Goal: Task Accomplishment & Management: Complete application form

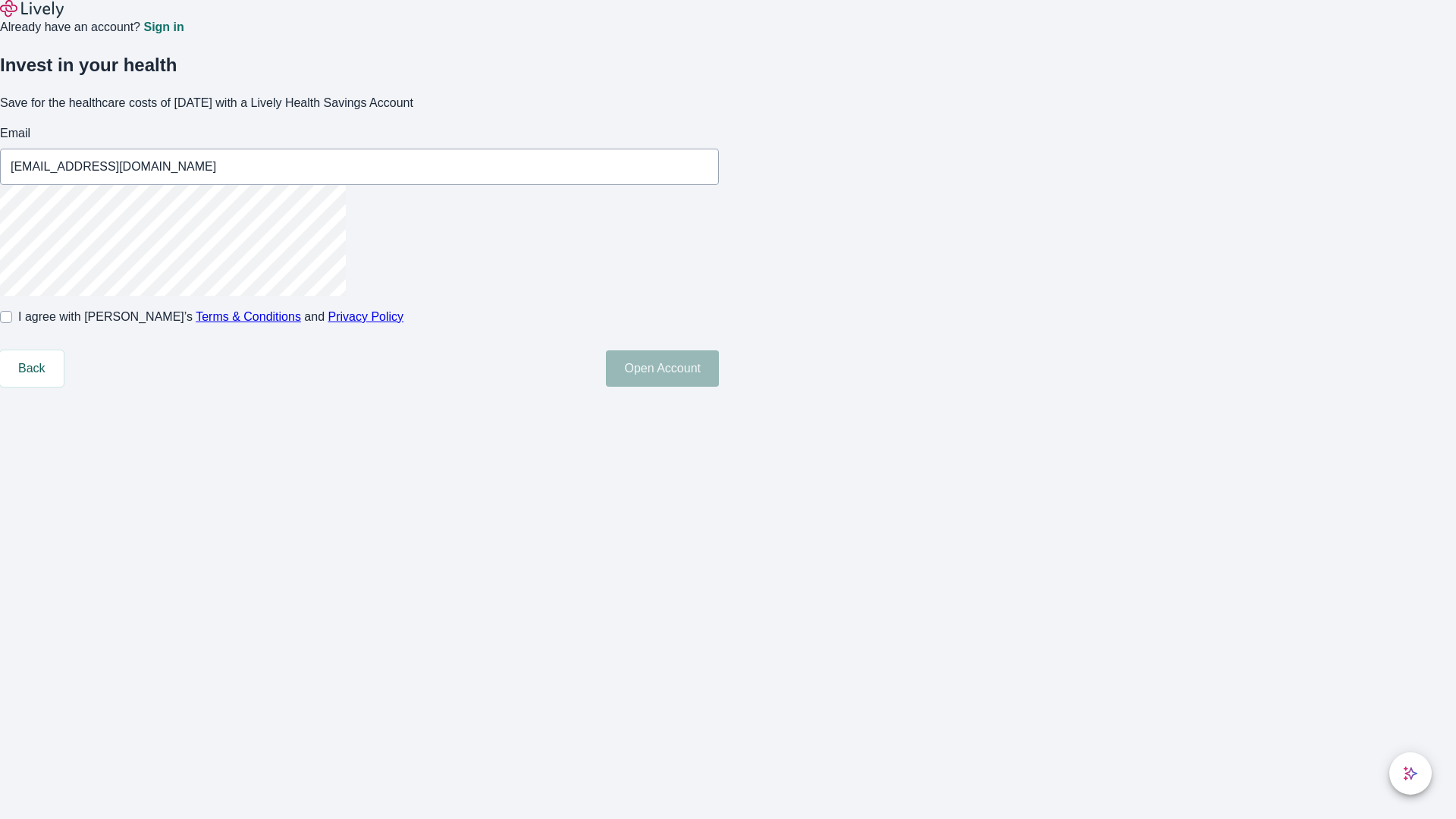
click at [12, 323] on input "I agree with Lively’s Terms & Conditions and Privacy Policy" at bounding box center [6, 317] width 12 height 12
checkbox input "true"
click at [719, 387] on button "Open Account" at bounding box center [662, 369] width 113 height 36
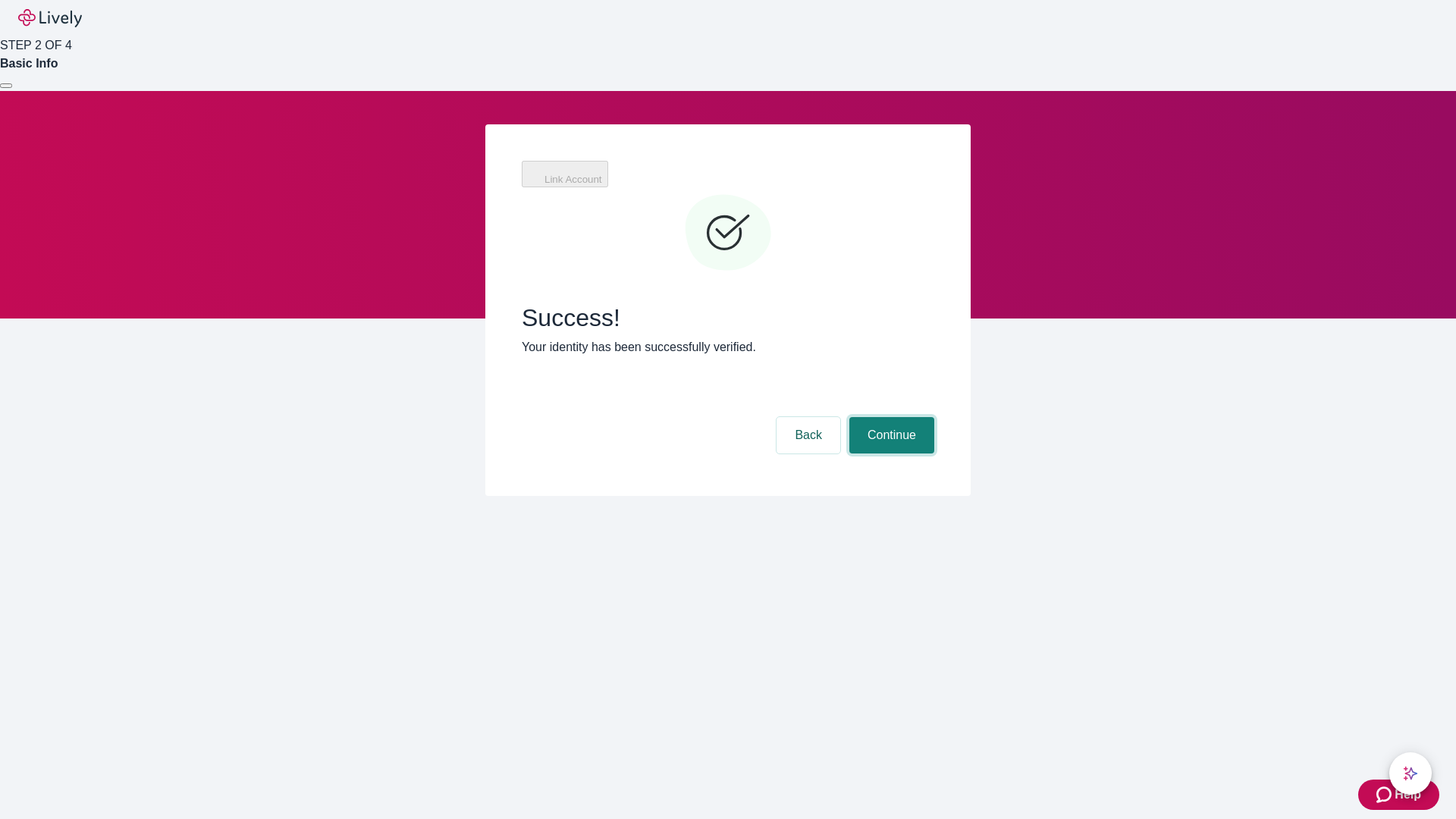
click at [889, 417] on button "Continue" at bounding box center [892, 435] width 85 height 36
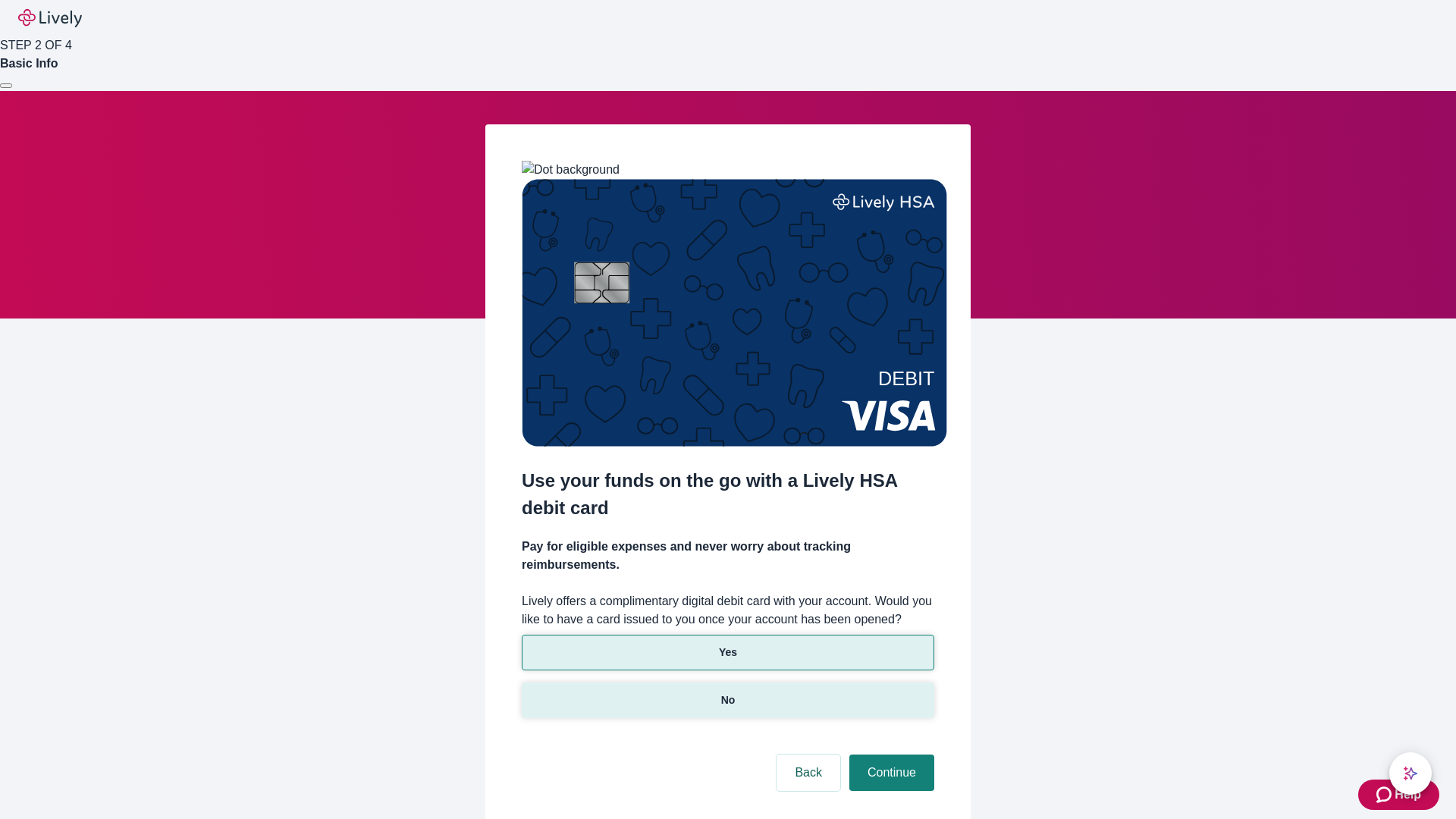
click at [727, 692] on p "No" at bounding box center [728, 700] width 14 height 16
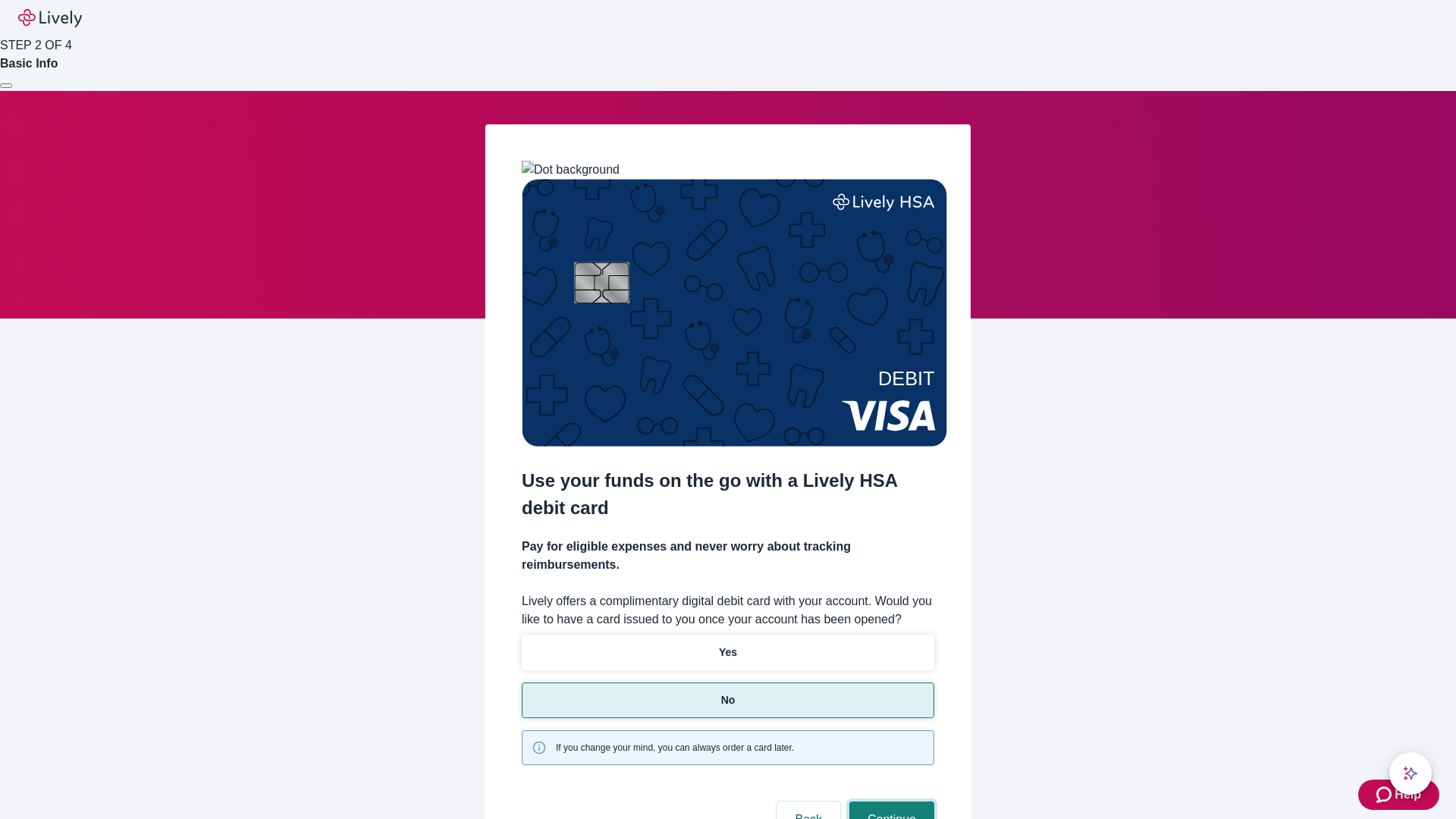
click at [889, 802] on button "Continue" at bounding box center [892, 820] width 85 height 36
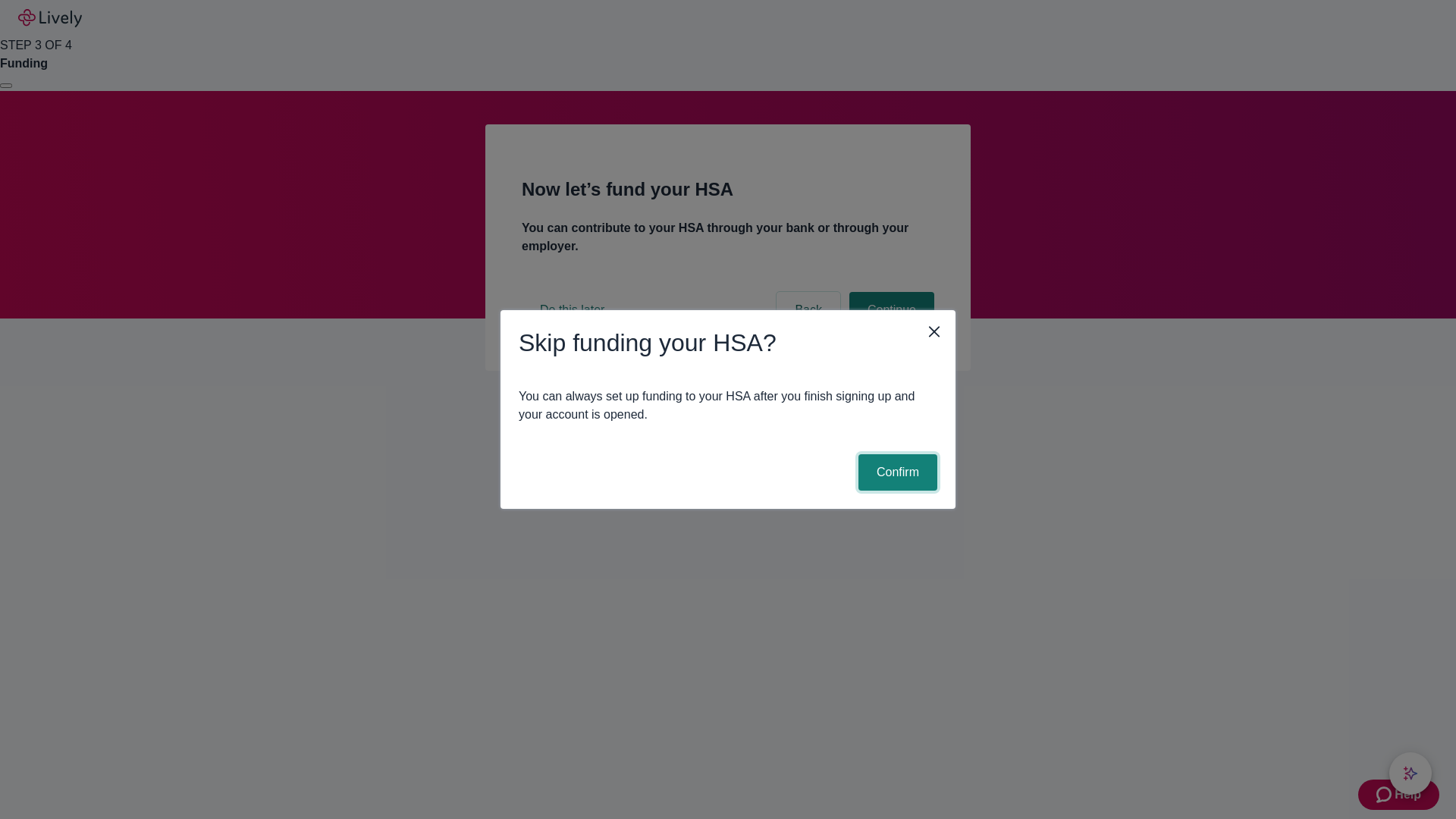
click at [896, 472] on button "Confirm" at bounding box center [898, 472] width 79 height 36
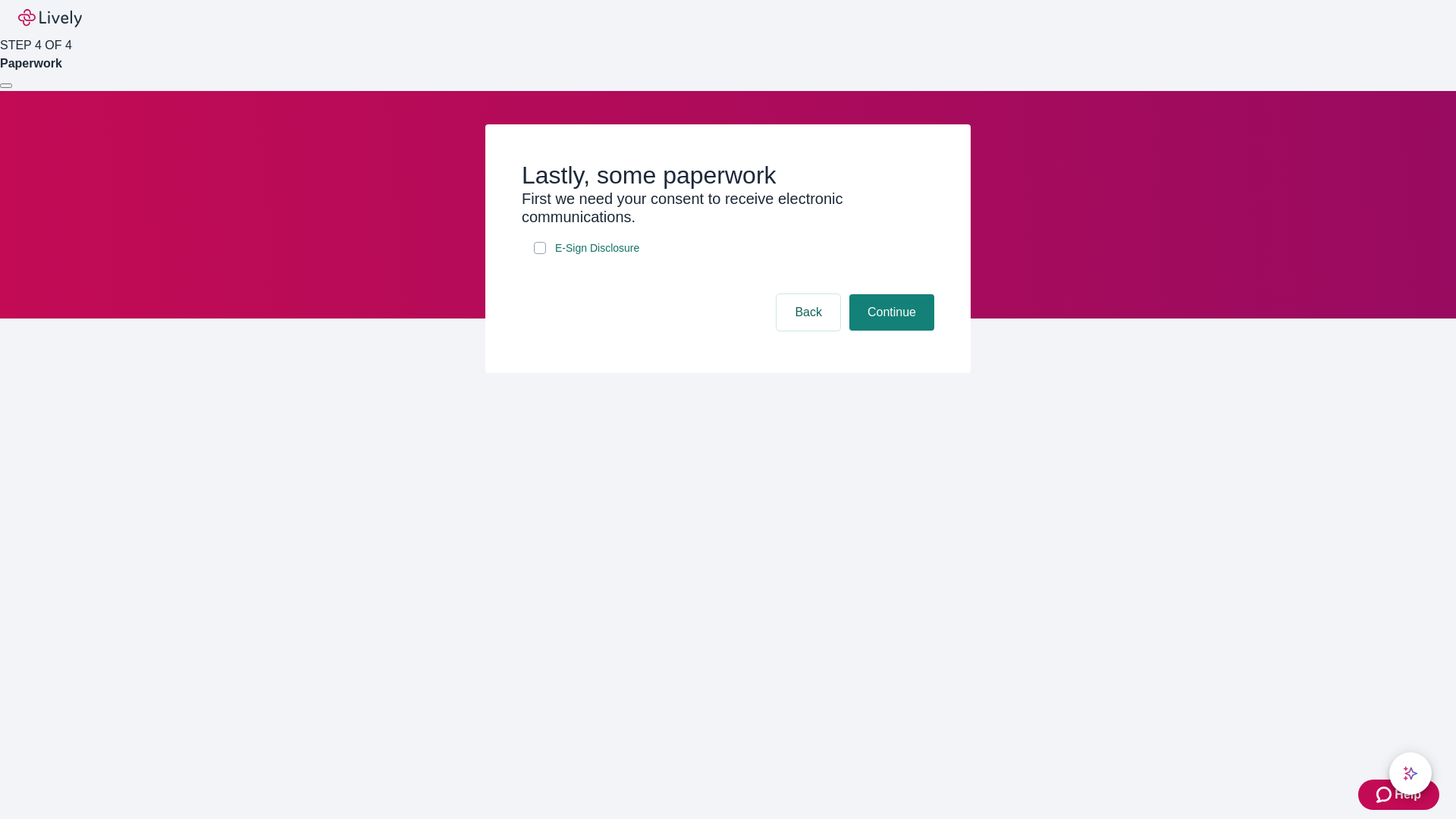
click at [540, 254] on input "E-Sign Disclosure" at bounding box center [539, 247] width 12 height 12
checkbox input "true"
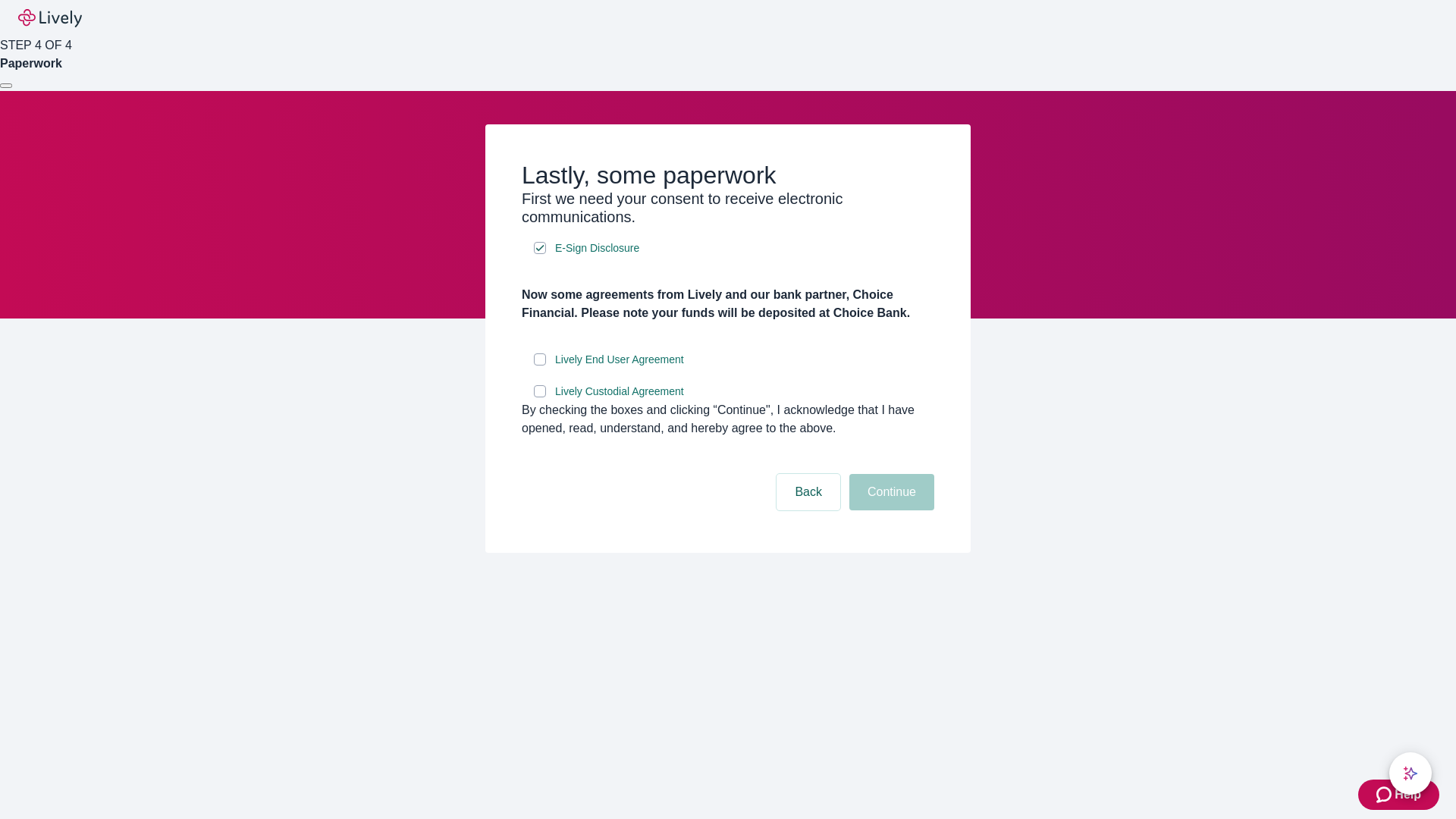
click at [540, 366] on input "Lively End User Agreement" at bounding box center [539, 359] width 12 height 12
checkbox input "true"
click at [540, 397] on input "Lively Custodial Agreement" at bounding box center [539, 391] width 12 height 12
checkbox input "true"
click at [889, 510] on button "Continue" at bounding box center [892, 492] width 85 height 36
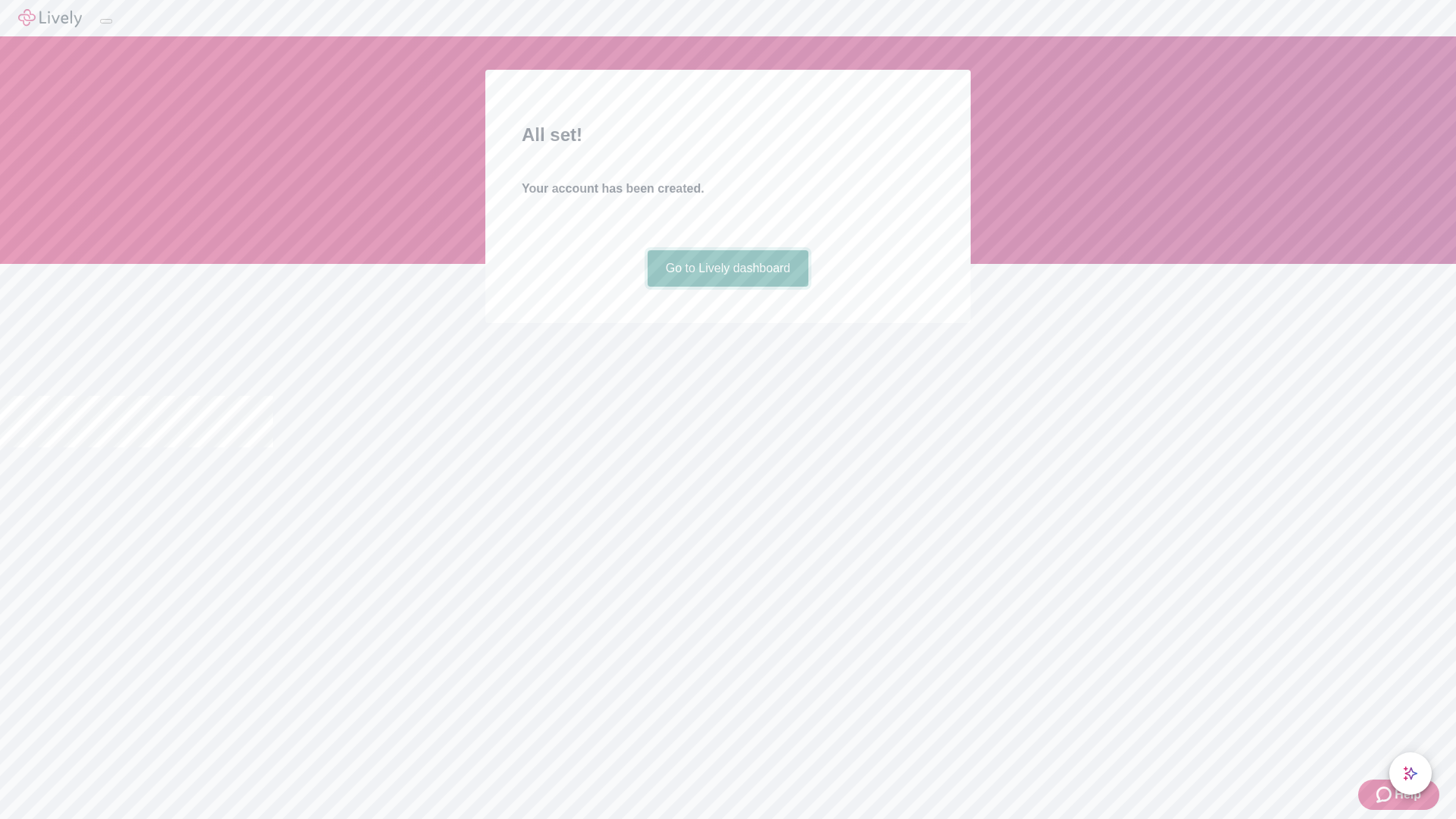
click at [727, 287] on link "Go to Lively dashboard" at bounding box center [728, 269] width 161 height 36
